Goal: Task Accomplishment & Management: Use online tool/utility

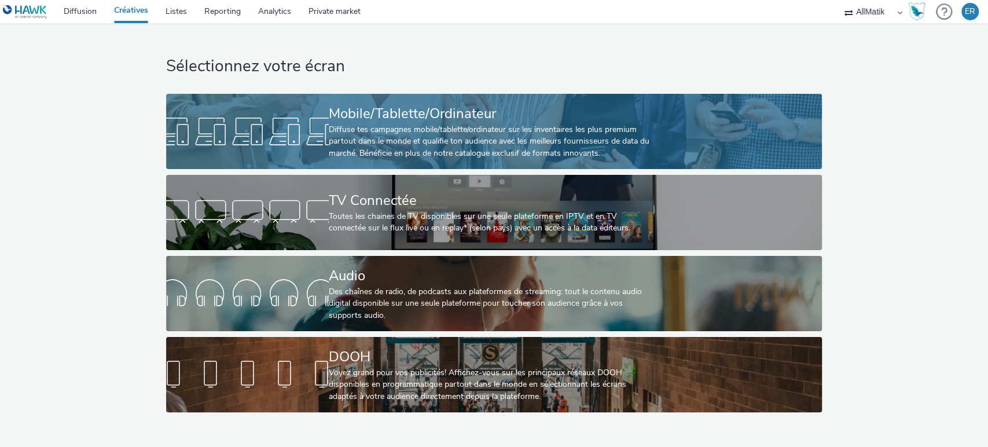
click at [353, 133] on div "Diffuse tes campagnes mobile/tablette/ordinateur sur les inventaires les plus p…" at bounding box center [492, 141] width 326 height 35
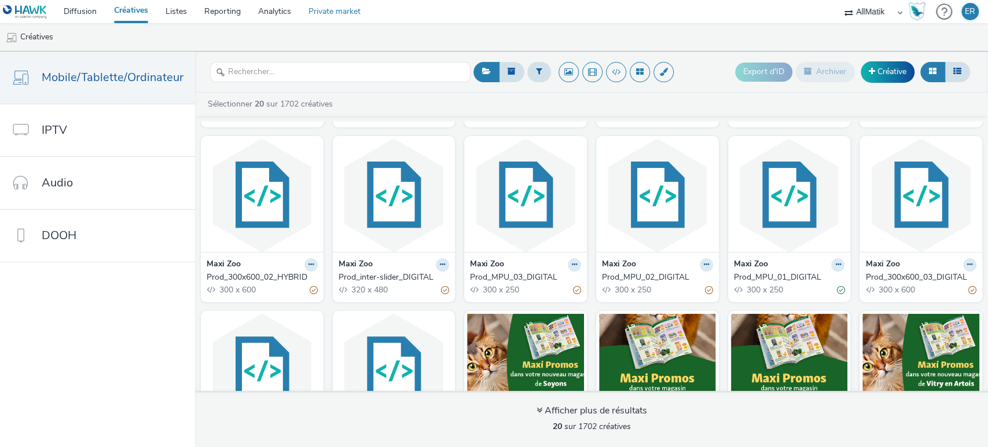
scroll to position [163, 0]
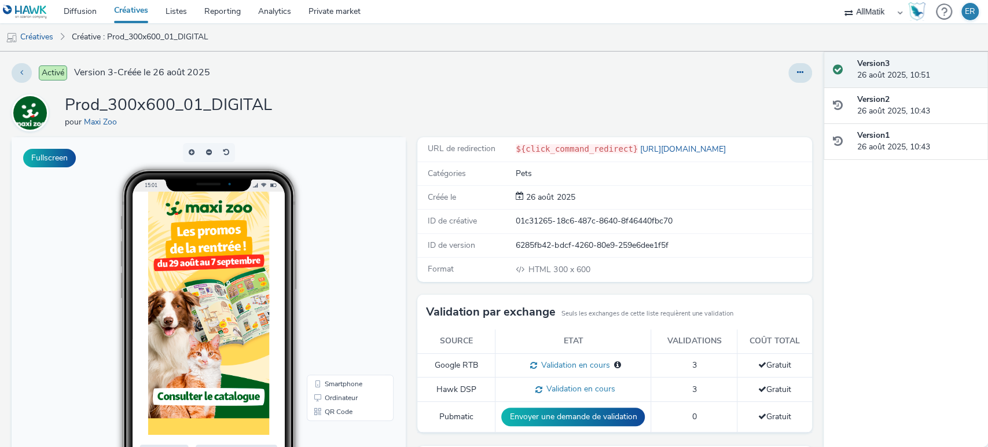
click at [0, 0] on div "ID de créative 01c31265-18c6-487c-8640-8f46440fbc70" at bounding box center [0, 0] width 0 height 0
copy div "01c31265-18c6-487c-8640-8f46440fbc70"
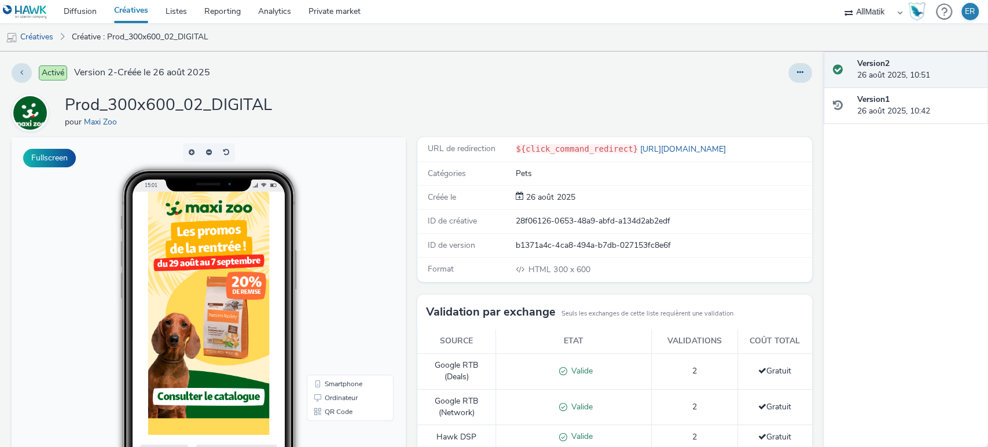
click at [394, 12] on div "28f06126-0653-48a9-abfd-a134d2ab2edf" at bounding box center [197, 6] width 394 height 12
copy div "28f06126-0653-48a9-abfd-a134d2ab2edf"
click at [394, 12] on div "28f06126-0653-48a9-abfd-a134d2ab2edf" at bounding box center [197, 6] width 394 height 12
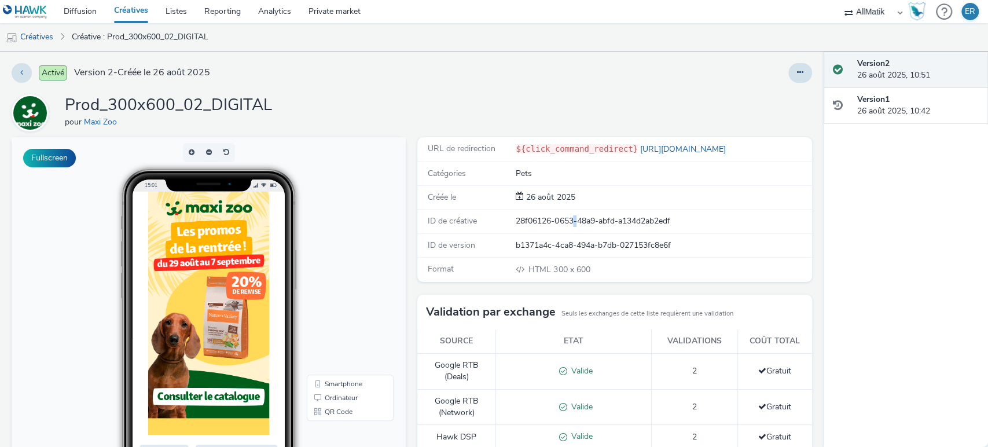
click at [394, 12] on div "28f06126-0653-48a9-abfd-a134d2ab2edf" at bounding box center [197, 6] width 394 height 12
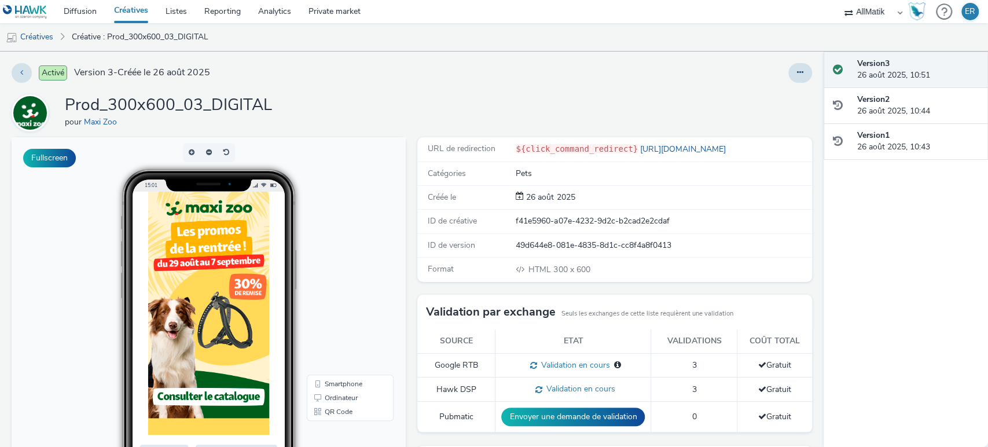
click at [523, 216] on div "f41e5960-a07e-4232-9d2c-b2cad2e2cdaf" at bounding box center [663, 221] width 295 height 12
copy div "f41e5960-a07e-4232-9d2c-b2cad2e2cdaf"
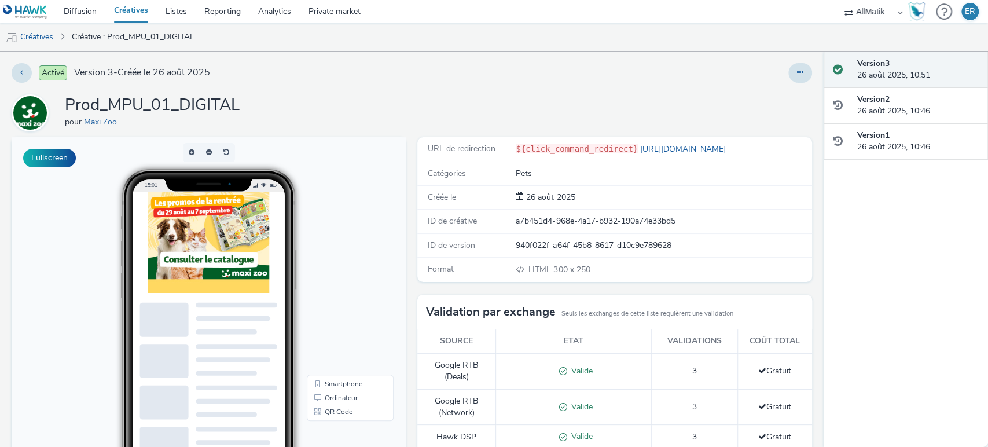
click at [574, 226] on div "a7b451d4-968e-4a17-b932-190a74e33bd5" at bounding box center [663, 221] width 295 height 12
copy div "a7b451d4-968e-4a17-b932-190a74e33bd5"
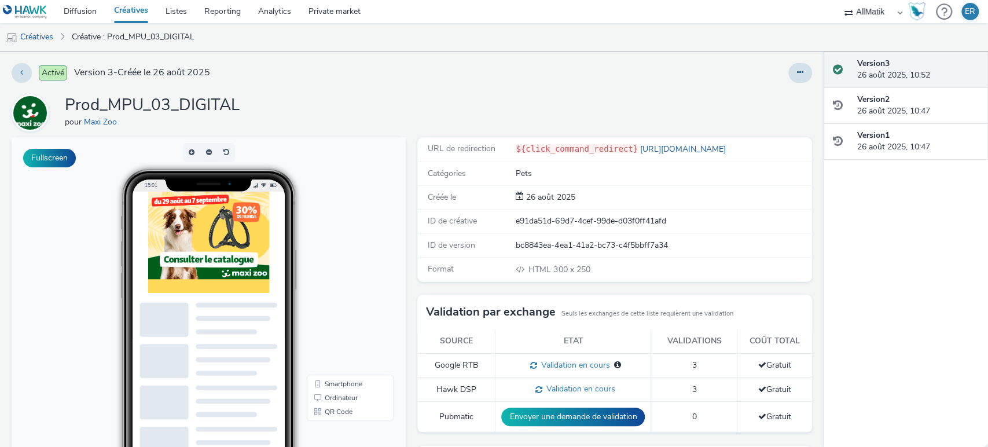
click at [575, 219] on div "e91da51d-69d7-4cef-99de-d03f0ff41afd" at bounding box center [663, 221] width 295 height 12
copy div "e91da51d-69d7-4cef-99de-d03f0ff41afd"
click at [565, 219] on div "55758015-25eb-443e-9b48-c58fe8db278f" at bounding box center [663, 221] width 295 height 12
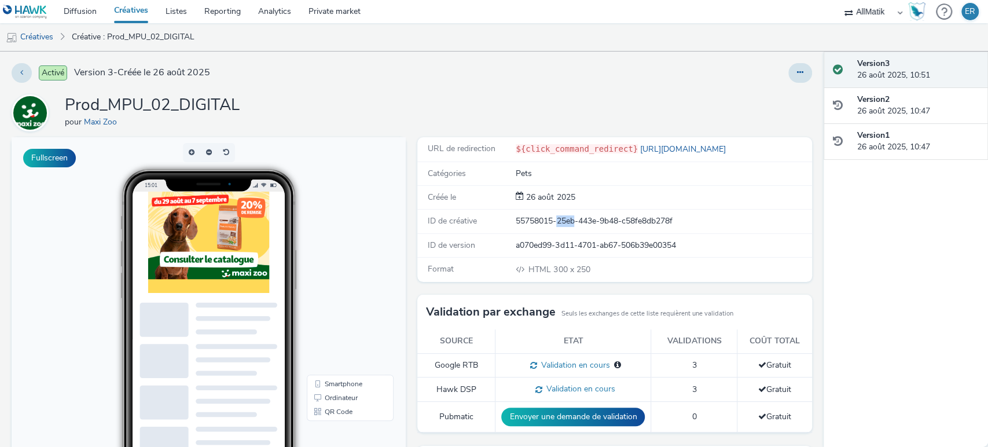
click at [565, 219] on div "55758015-25eb-443e-9b48-c58fe8db278f" at bounding box center [663, 221] width 295 height 12
copy div "55758015-25eb-443e-9b48-c58fe8db278f"
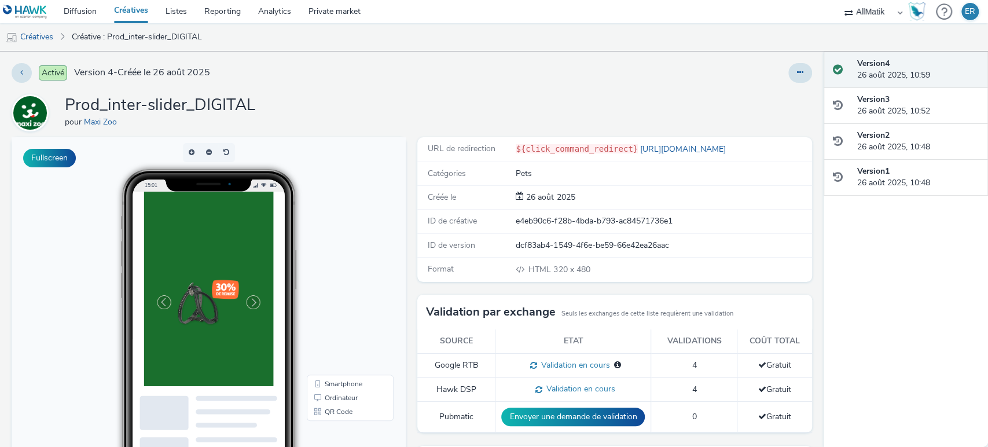
click at [560, 224] on div "e4eb90c6-f28b-4bda-b793-ac84571736e1" at bounding box center [663, 221] width 295 height 12
copy div "e4eb90c6-f28b-4bda-b793-ac84571736e1"
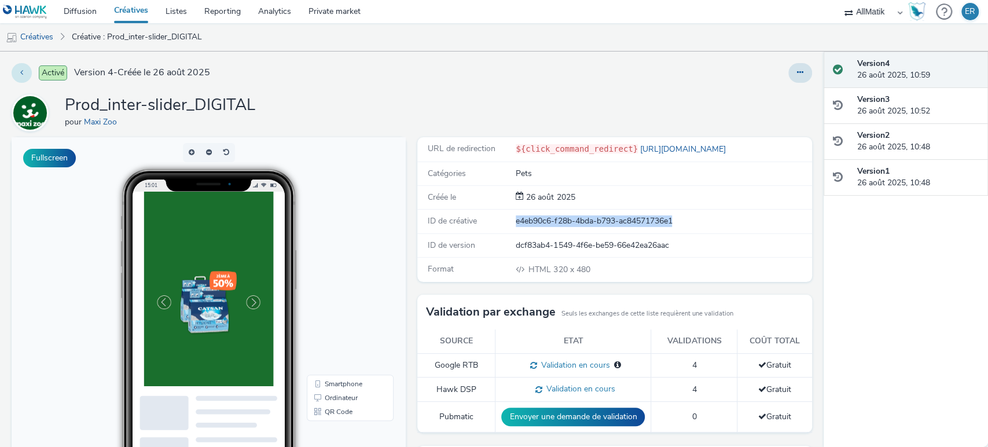
click at [14, 71] on button at bounding box center [22, 73] width 20 height 20
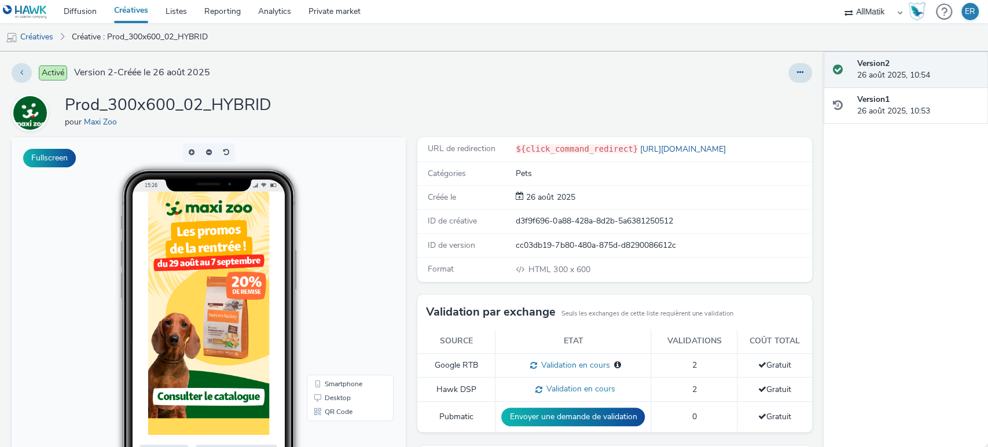
click at [547, 90] on div "Activé Version 2 - Créée le 26 août 2025 Prod_300x600_02_HYBRID pour Maxi Zoo F…" at bounding box center [412, 249] width 824 height 395
click at [383, 12] on div "d3f9f696-0a88-428a-8d2b-5a6381250512" at bounding box center [296, 12] width 174 height 0
copy div "d3f9f696-0a88-428a-8d2b-5a6381250512"
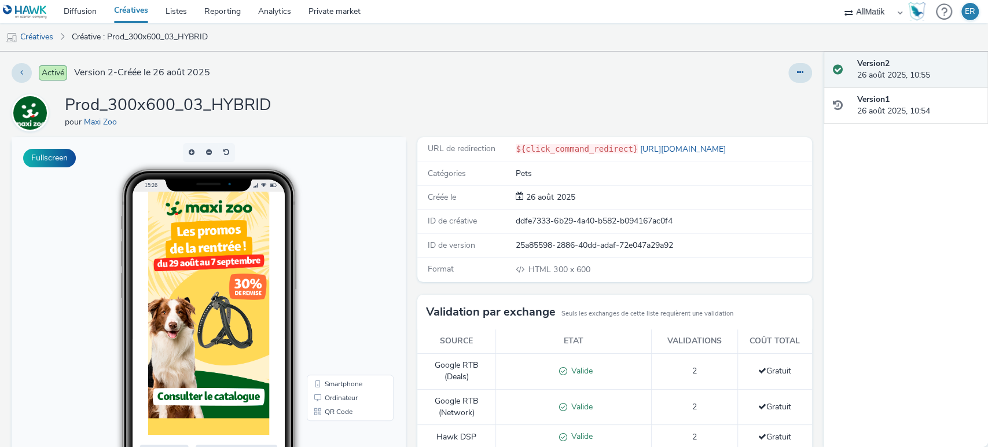
click at [593, 221] on div "ddfe7333-6b29-4a40-b582-b094167ac0f4" at bounding box center [663, 221] width 295 height 12
copy div "ddfe7333-6b29-4a40-b582-b094167ac0f4"
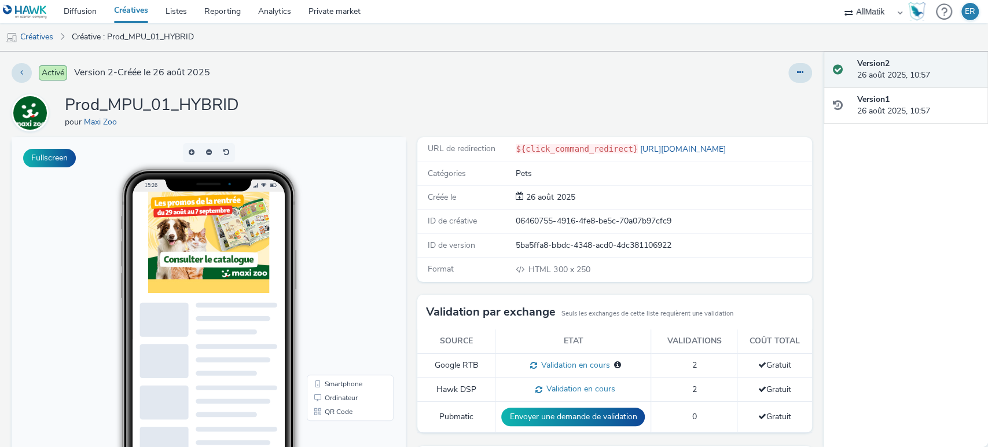
click at [568, 217] on div "06460755-4916-4fe8-be5c-70a07b97cfc9" at bounding box center [663, 221] width 295 height 12
click at [567, 217] on div "06460755-4916-4fe8-be5c-70a07b97cfc9" at bounding box center [663, 221] width 295 height 12
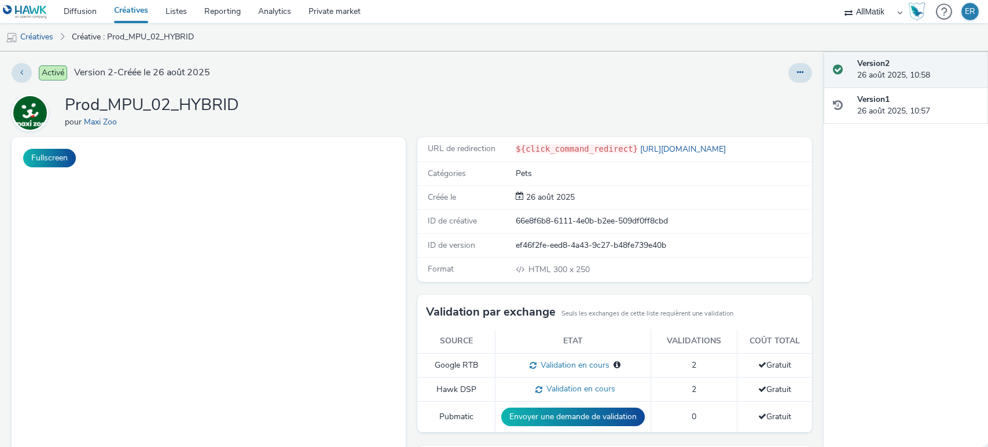
click at [536, 226] on div "66e8f6b8-6111-4e0b-b2ee-509df0ff8cbd" at bounding box center [663, 221] width 295 height 12
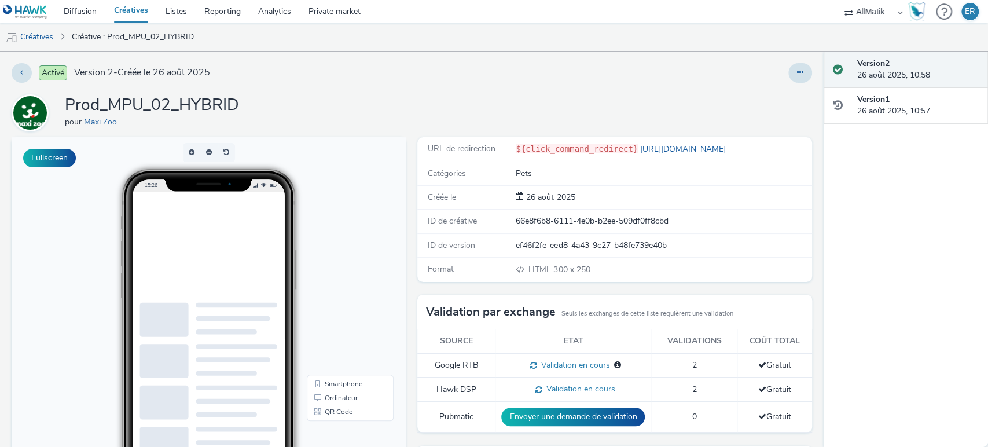
click at [536, 226] on div "66e8f6b8-6111-4e0b-b2ee-509df0ff8cbd" at bounding box center [663, 221] width 295 height 12
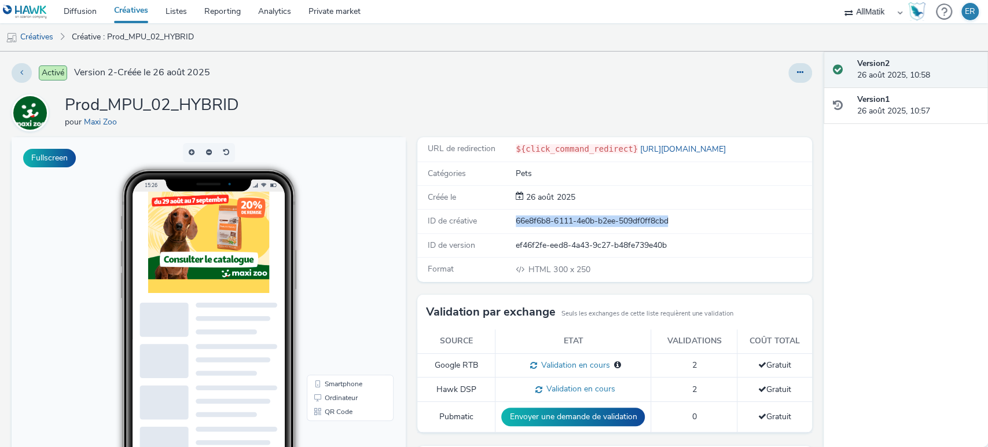
copy div "66e8f6b8-6111-4e0b-b2ee-509df0ff8cbd"
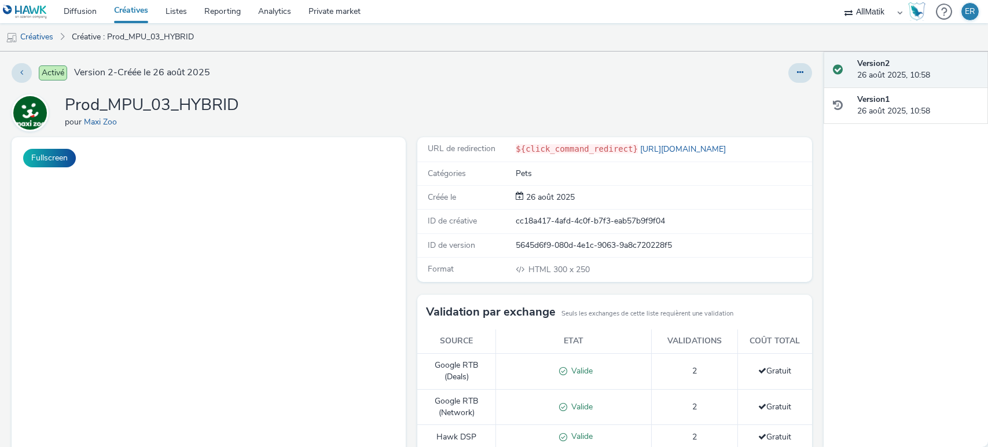
click at [579, 222] on div "cc18a417-4afd-4c0f-b7f3-eab57b9f9f04" at bounding box center [663, 221] width 295 height 12
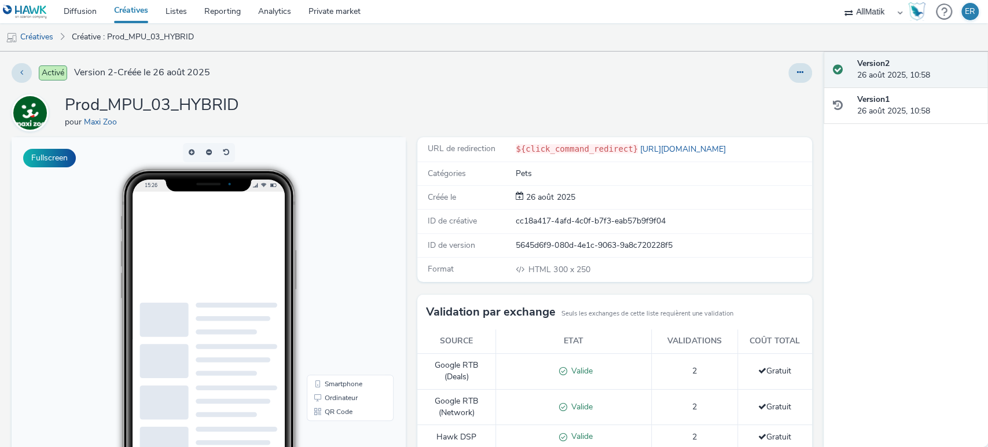
click at [579, 222] on div "cc18a417-4afd-4c0f-b7f3-eab57b9f9f04" at bounding box center [663, 221] width 295 height 12
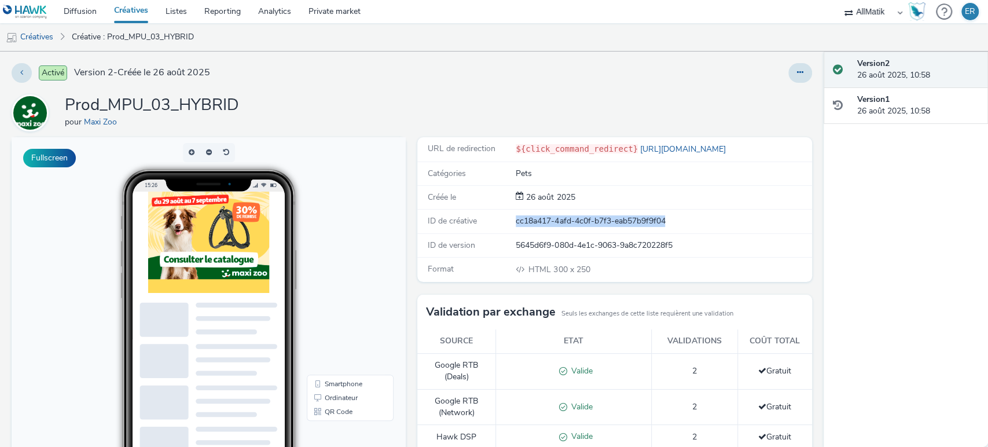
copy div "cc18a417-4afd-4c0f-b7f3-eab57b9f9f04"
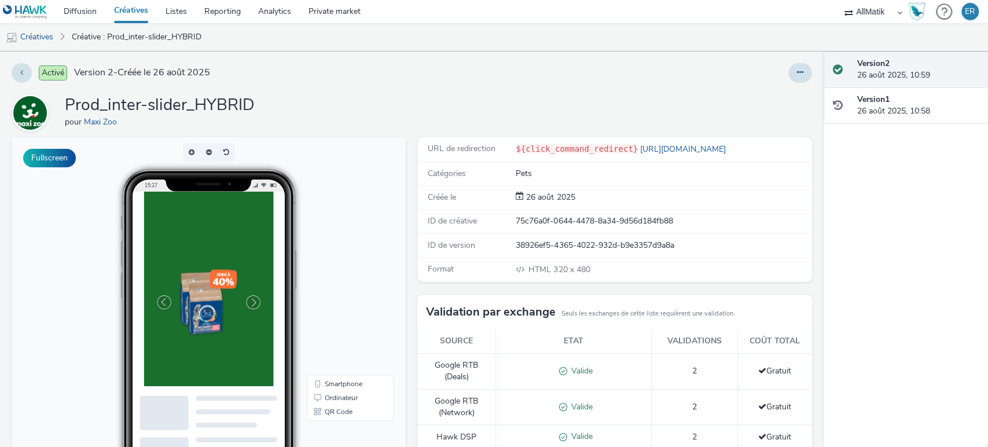
click at [578, 222] on div "75c76a0f-0644-4478-8a34-9d56d184fb88" at bounding box center [663, 221] width 295 height 12
copy div "75c76a0f-0644-4478-8a34-9d56d184fb88"
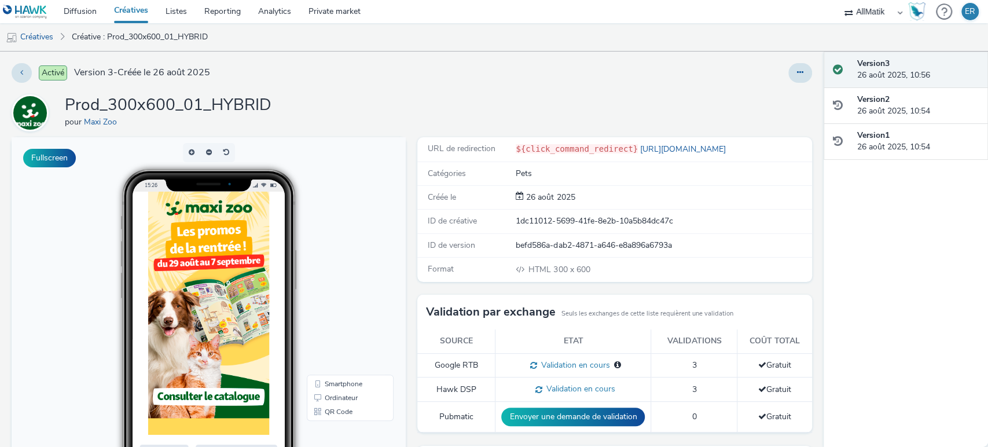
click at [548, 222] on div "1dc11012-5699-41fe-8e2b-10a5b84dc47c" at bounding box center [663, 221] width 295 height 12
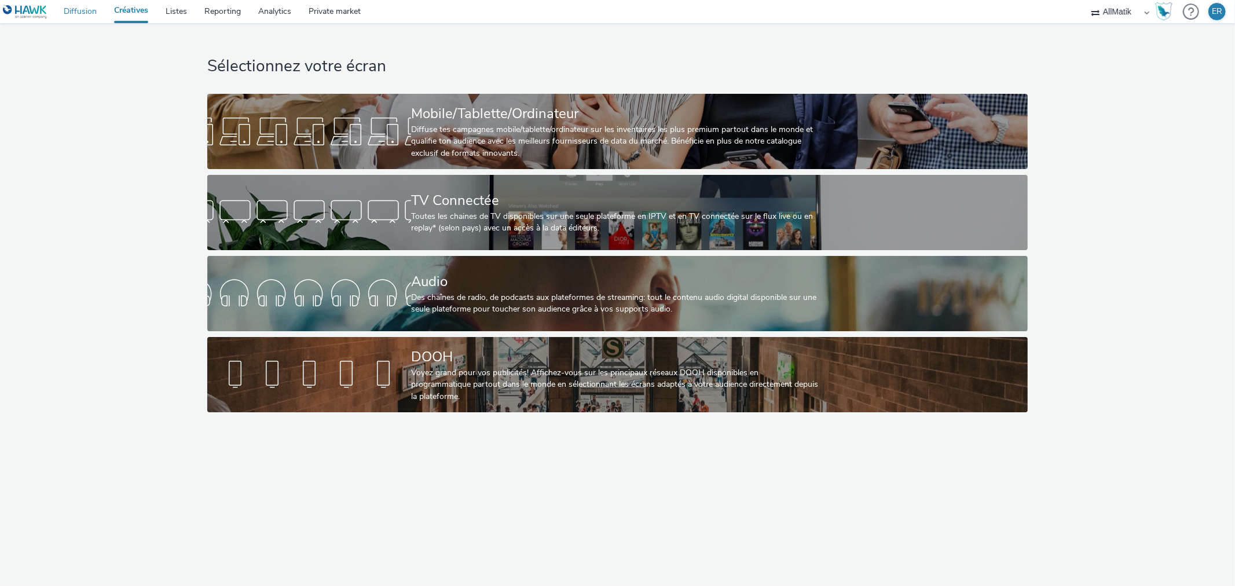
click at [91, 13] on link "Diffusion" at bounding box center [80, 11] width 50 height 23
